Goal: Book appointment/travel/reservation

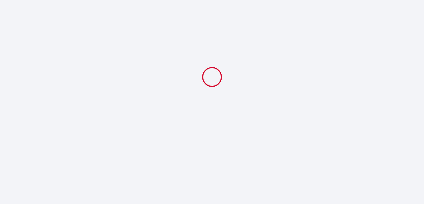
select select
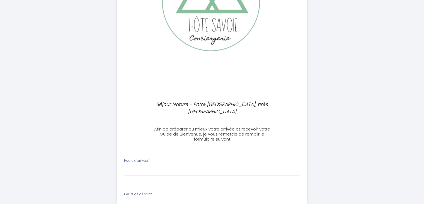
scroll to position [116, 0]
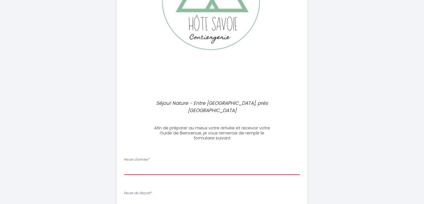
click at [150, 166] on select "14:00 14:30 15:00 15:30 16:00 16:30 17:00 17:30 18:00 18:30 19:00 19:30 20:00 2…" at bounding box center [212, 169] width 176 height 11
select select "14:00"
click at [124, 164] on select "14:00 14:30 15:00 15:30 16:00 16:30 17:00 17:30 18:00 18:30 19:00 19:30 20:00 2…" at bounding box center [212, 169] width 176 height 11
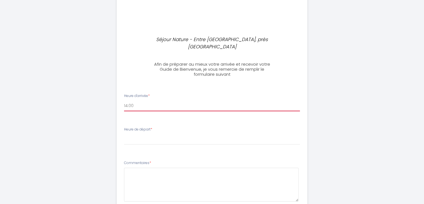
scroll to position [181, 0]
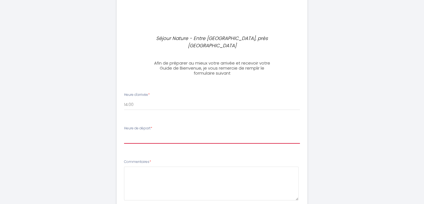
click at [160, 138] on select "00:00 00:30 01:00 01:30 02:00 02:30 03:00 03:30 04:00 04:30 05:00 05:30 06:00 0…" at bounding box center [212, 138] width 176 height 11
select select "07:00"
click at [124, 133] on select "00:00 00:30 01:00 01:30 02:00 02:30 03:00 03:30 04:00 04:30 05:00 05:30 06:00 0…" at bounding box center [212, 138] width 176 height 11
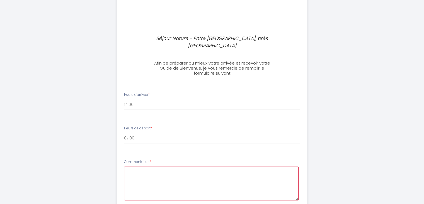
click at [236, 178] on textarea at bounding box center [211, 183] width 175 height 34
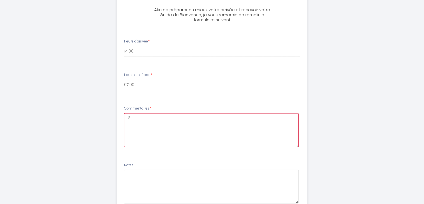
scroll to position [236, 0]
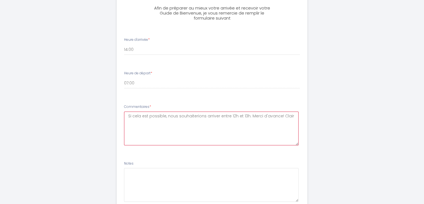
type textarea "Si cela est possible, nous souhaiterions arriver entre 12h et 13h. Merci d'avan…"
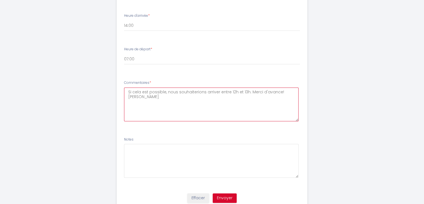
scroll to position [281, 0]
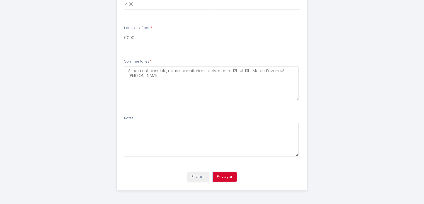
click at [231, 176] on button "Envoyer" at bounding box center [225, 176] width 24 height 9
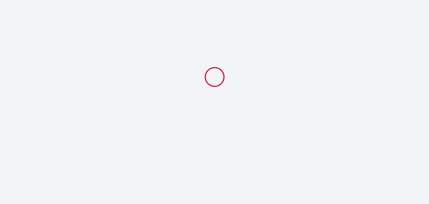
select select "07:00"
